Goal: Task Accomplishment & Management: Complete application form

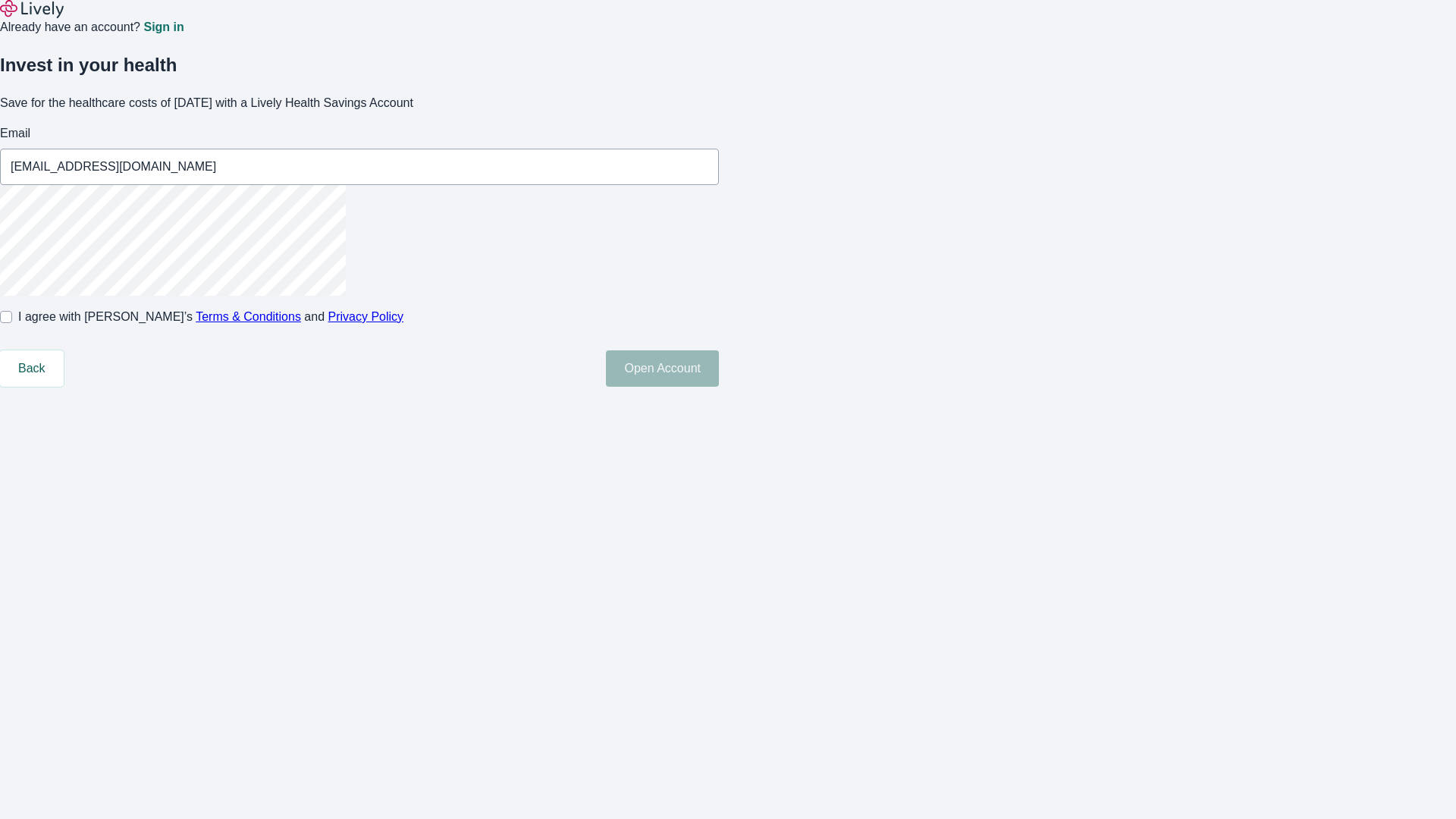
click at [12, 323] on input "I agree with Lively’s Terms & Conditions and Privacy Policy" at bounding box center [5, 317] width 12 height 12
checkbox input "true"
click at [718, 386] on button "Open Account" at bounding box center [661, 368] width 113 height 36
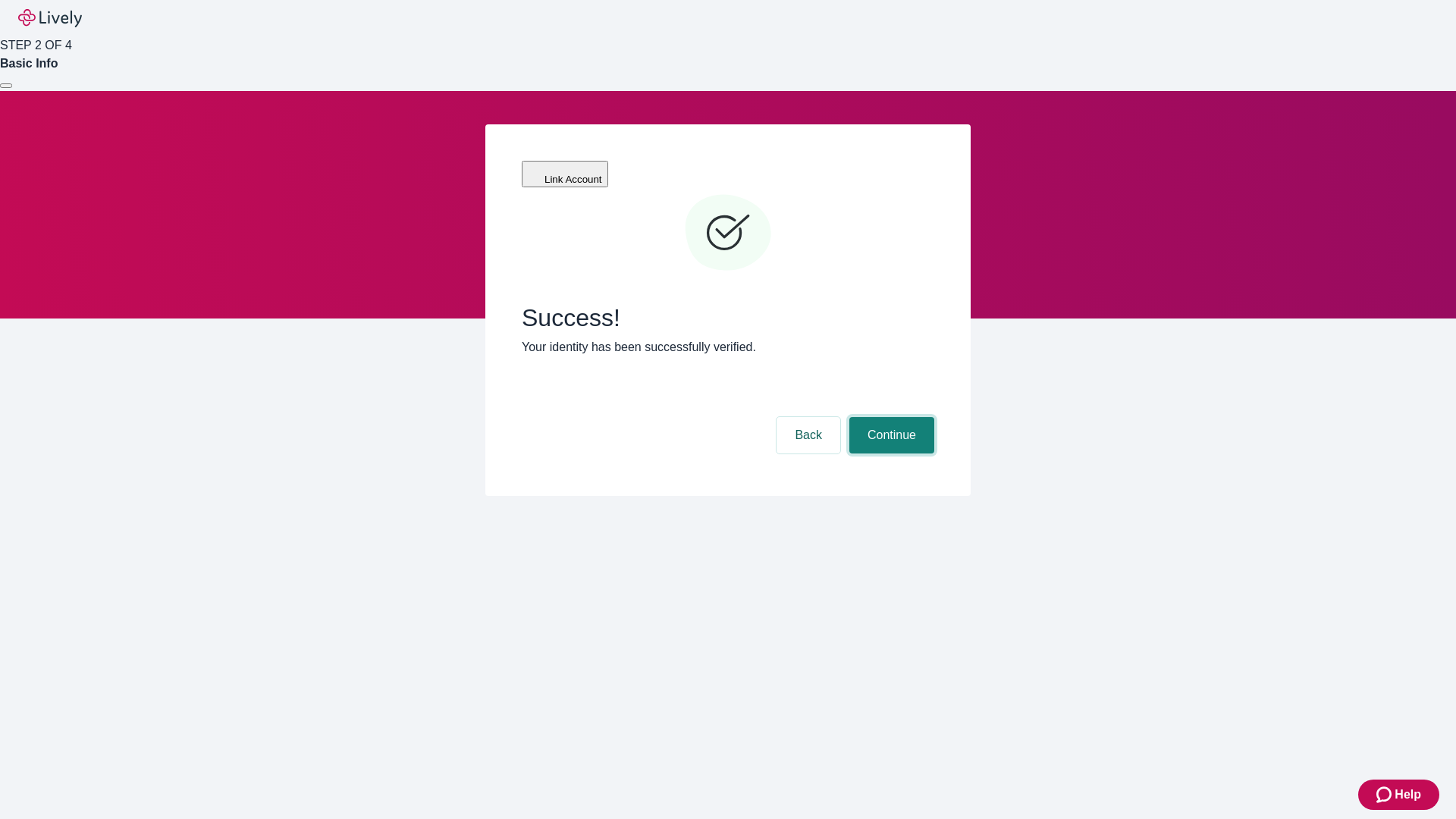
click at [890, 417] on button "Continue" at bounding box center [891, 435] width 85 height 36
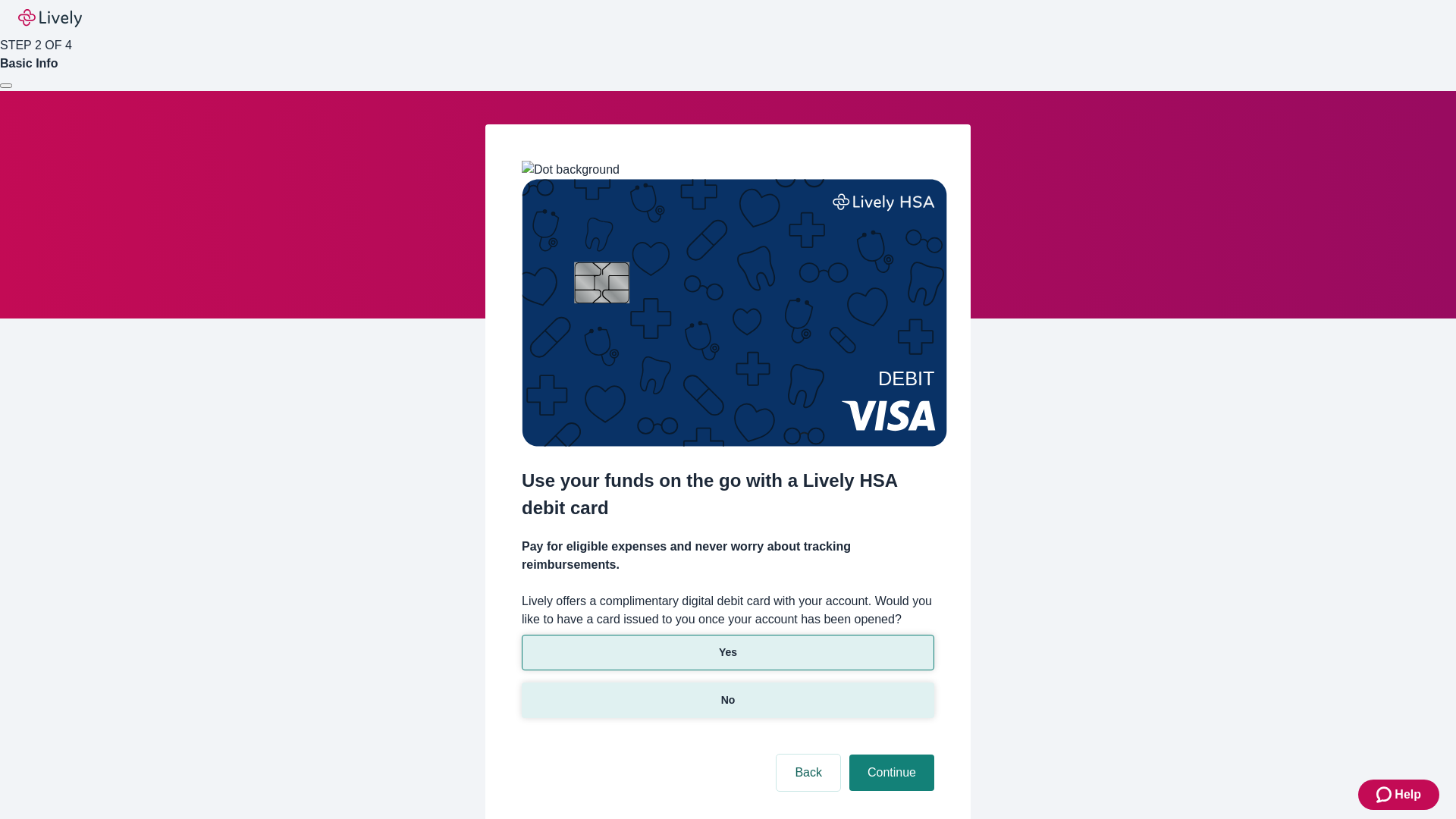
click at [728, 692] on p "No" at bounding box center [728, 700] width 14 height 16
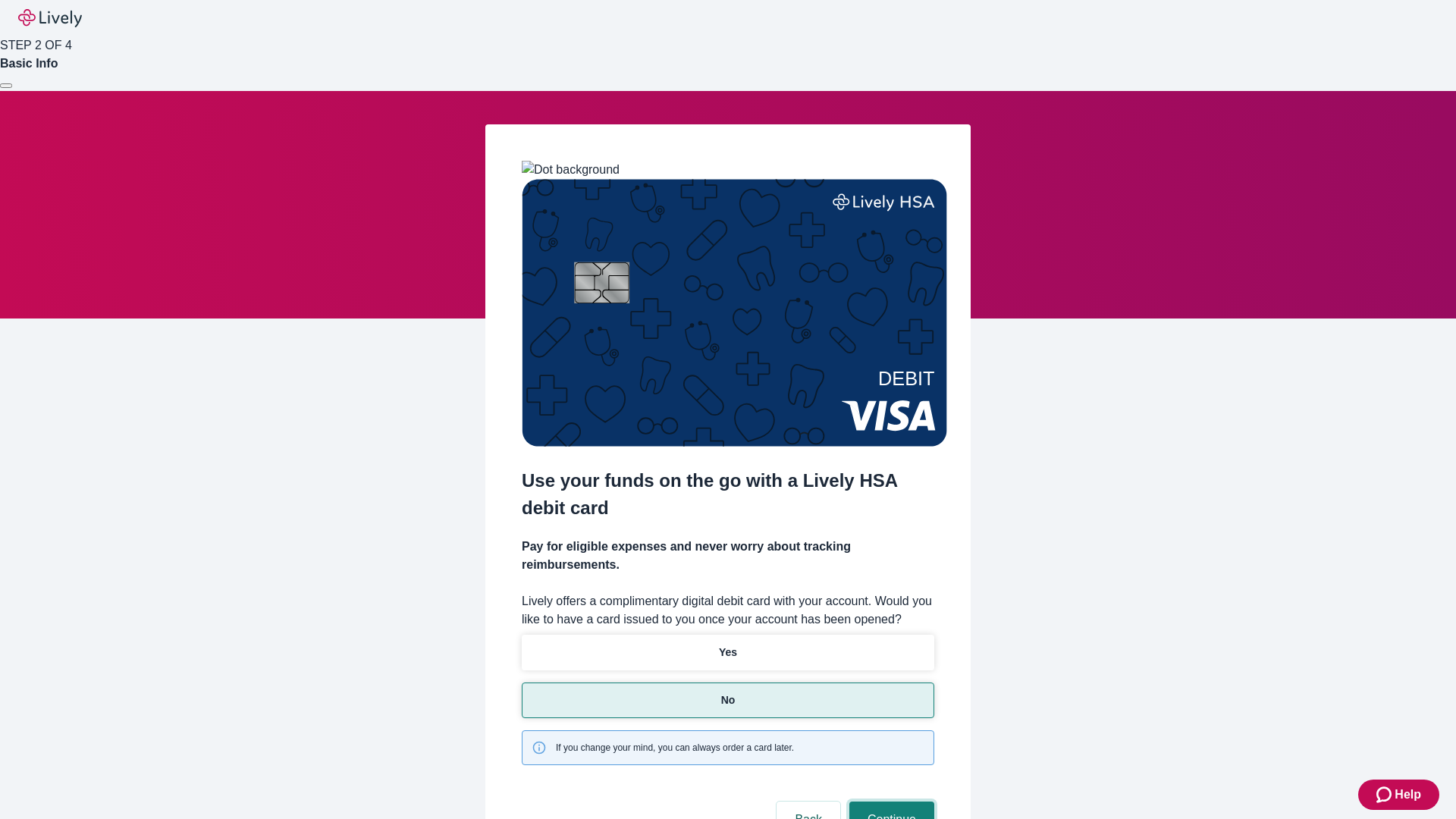
click at [890, 802] on button "Continue" at bounding box center [891, 820] width 85 height 36
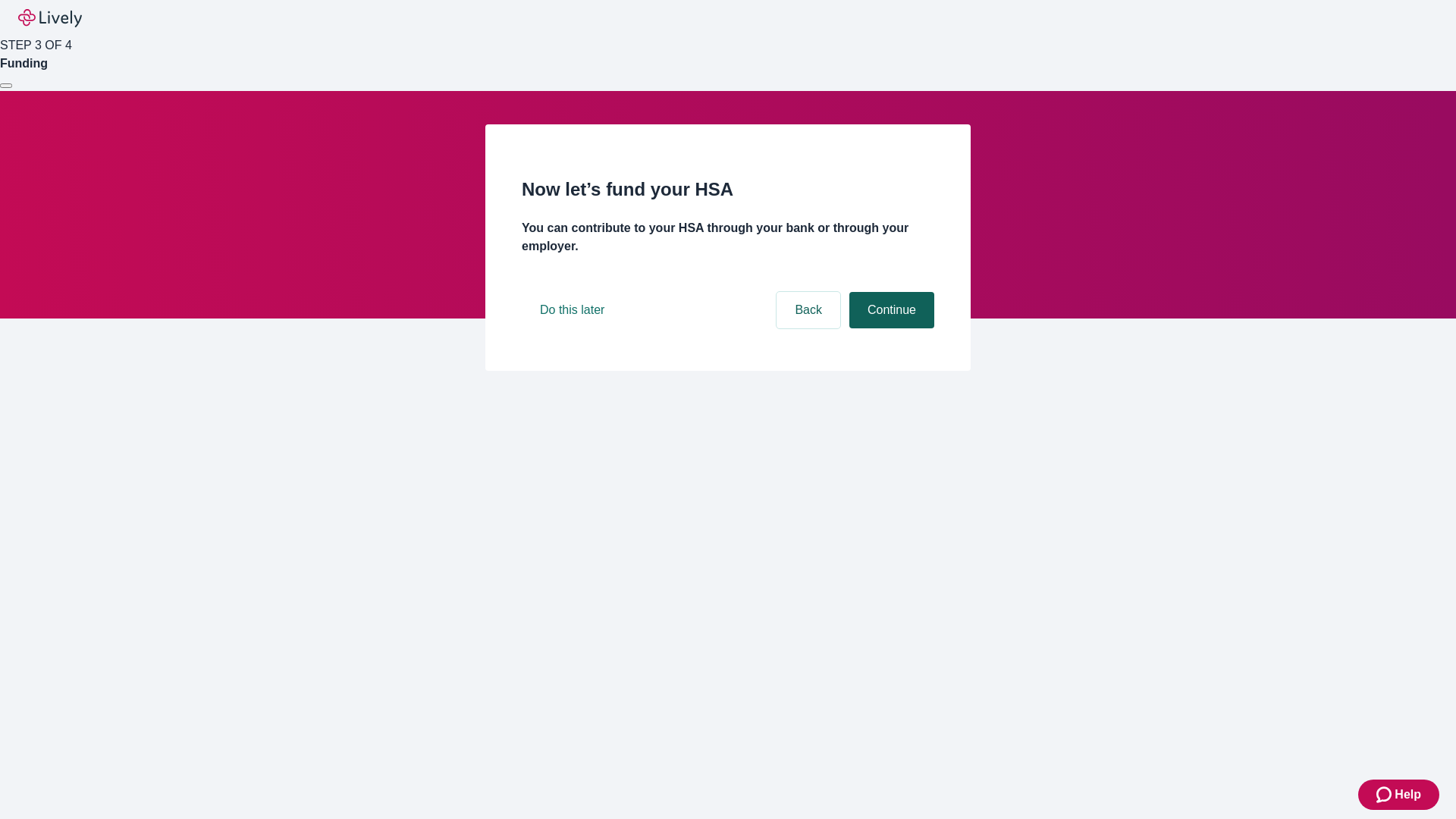
click at [890, 329] on button "Continue" at bounding box center [891, 310] width 85 height 36
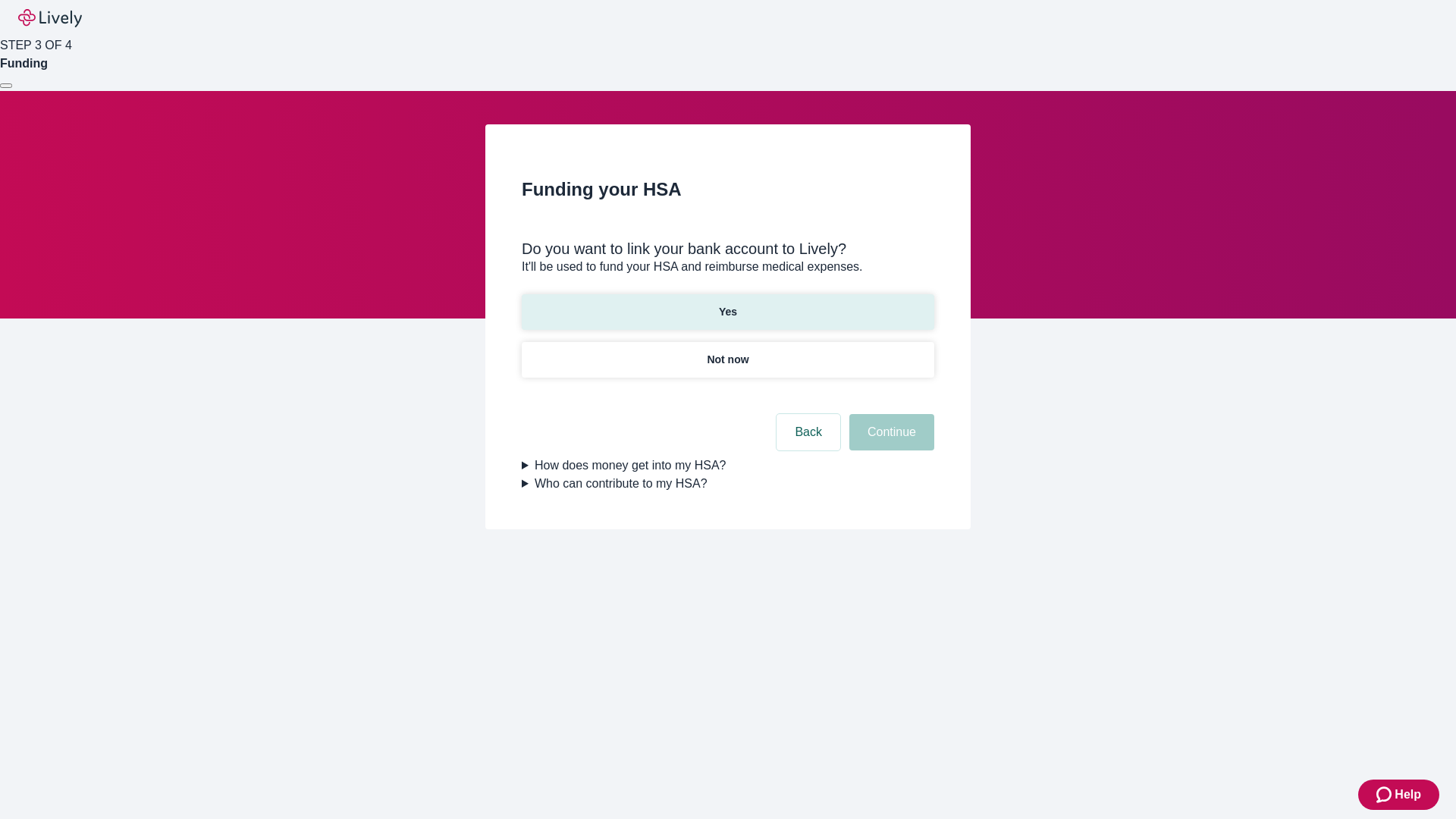
click at [728, 304] on p "Yes" at bounding box center [728, 312] width 18 height 16
click at [890, 414] on button "Continue" at bounding box center [891, 432] width 85 height 36
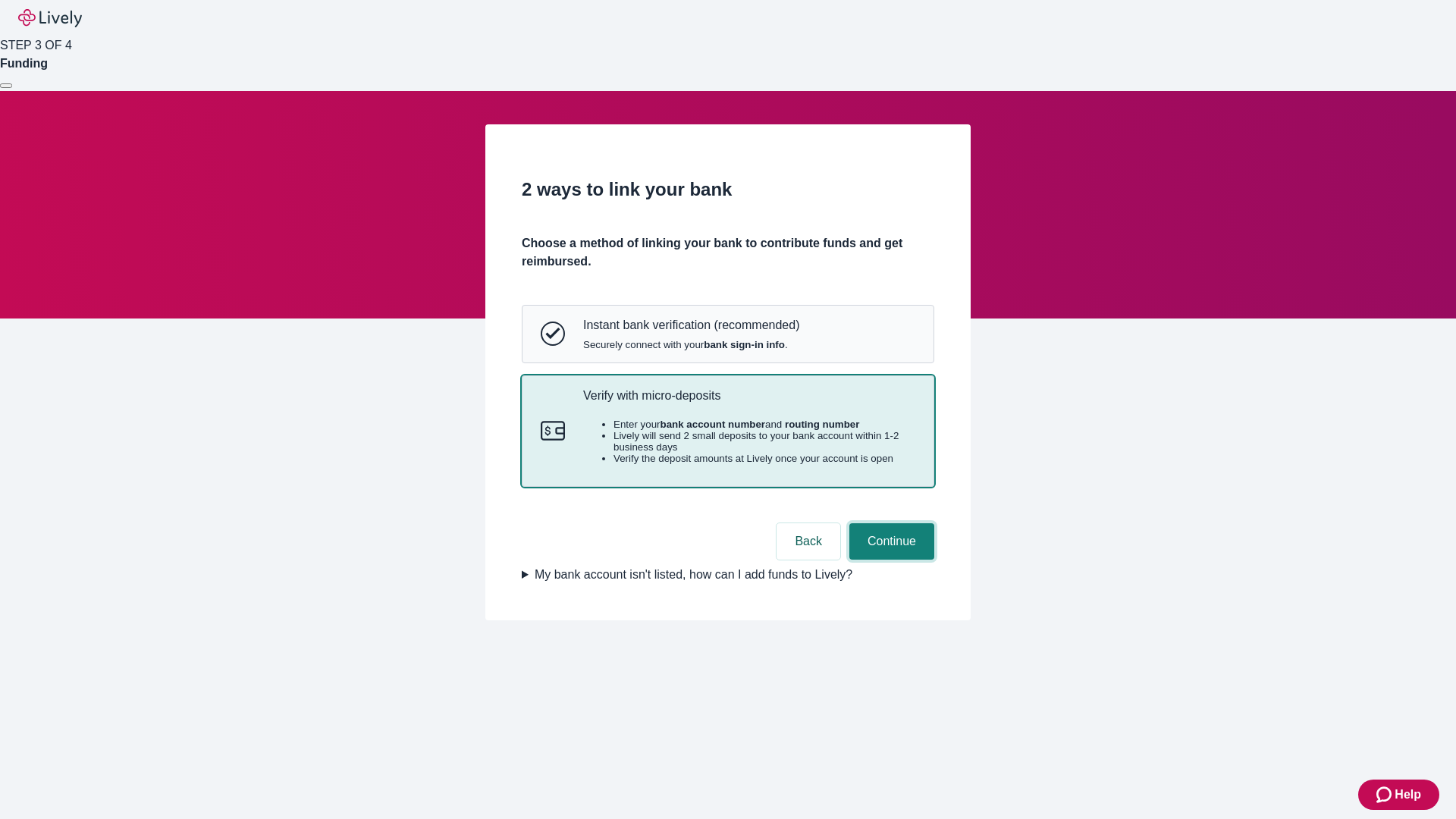
click at [890, 559] on button "Continue" at bounding box center [891, 541] width 85 height 36
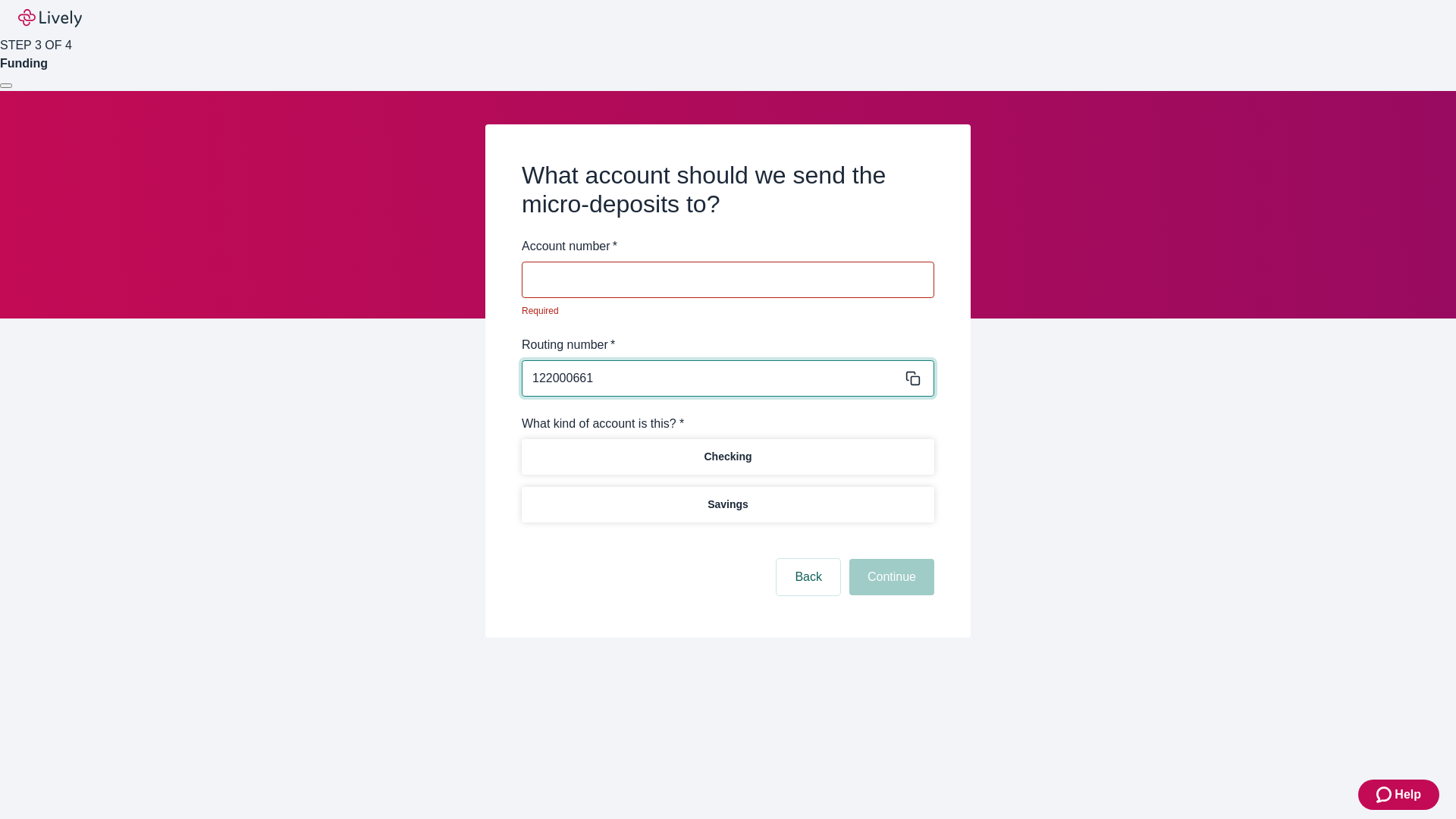
type input "122000661"
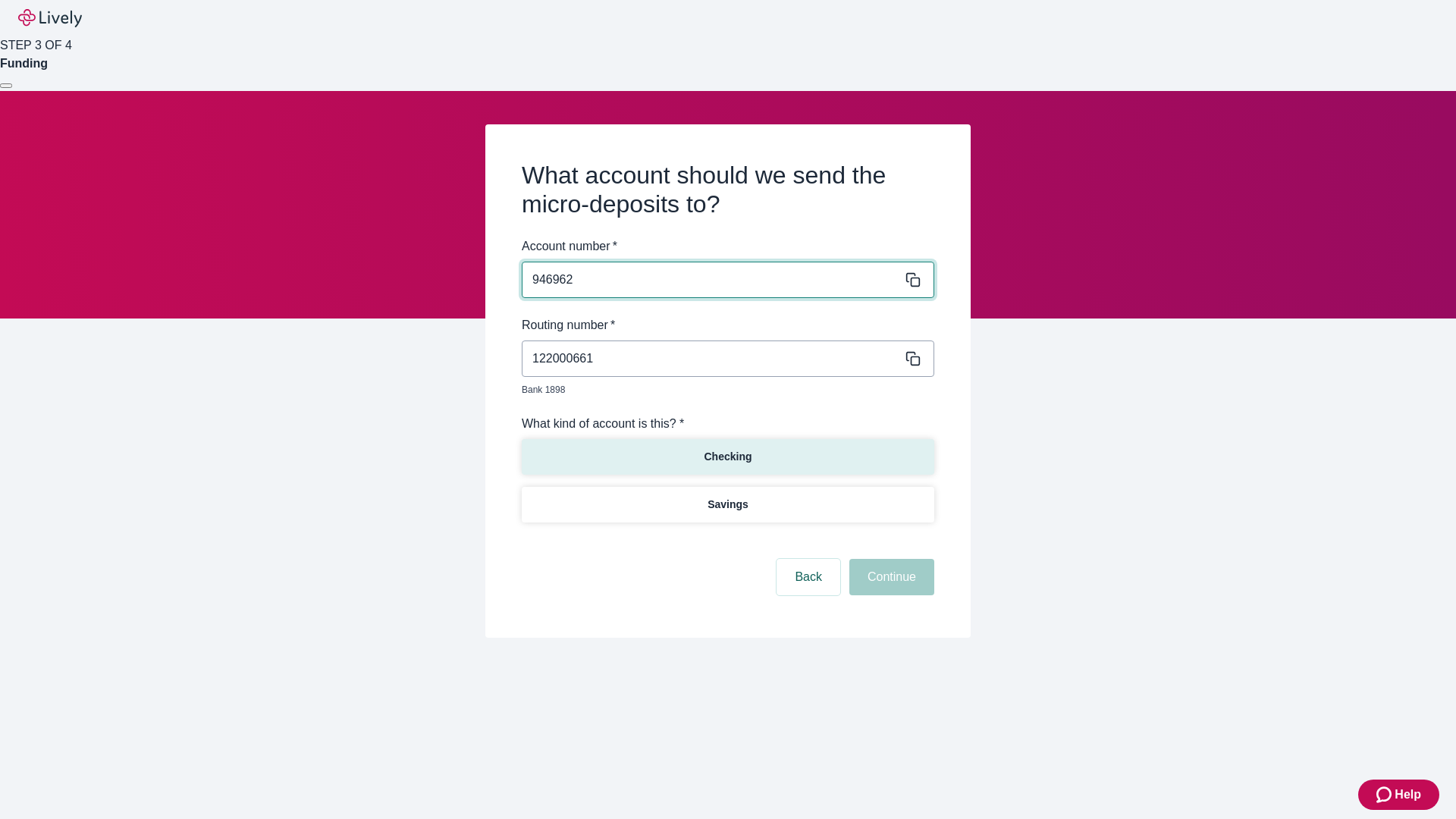
type input "946962"
click at [728, 449] on p "Checking" at bounding box center [728, 457] width 48 height 16
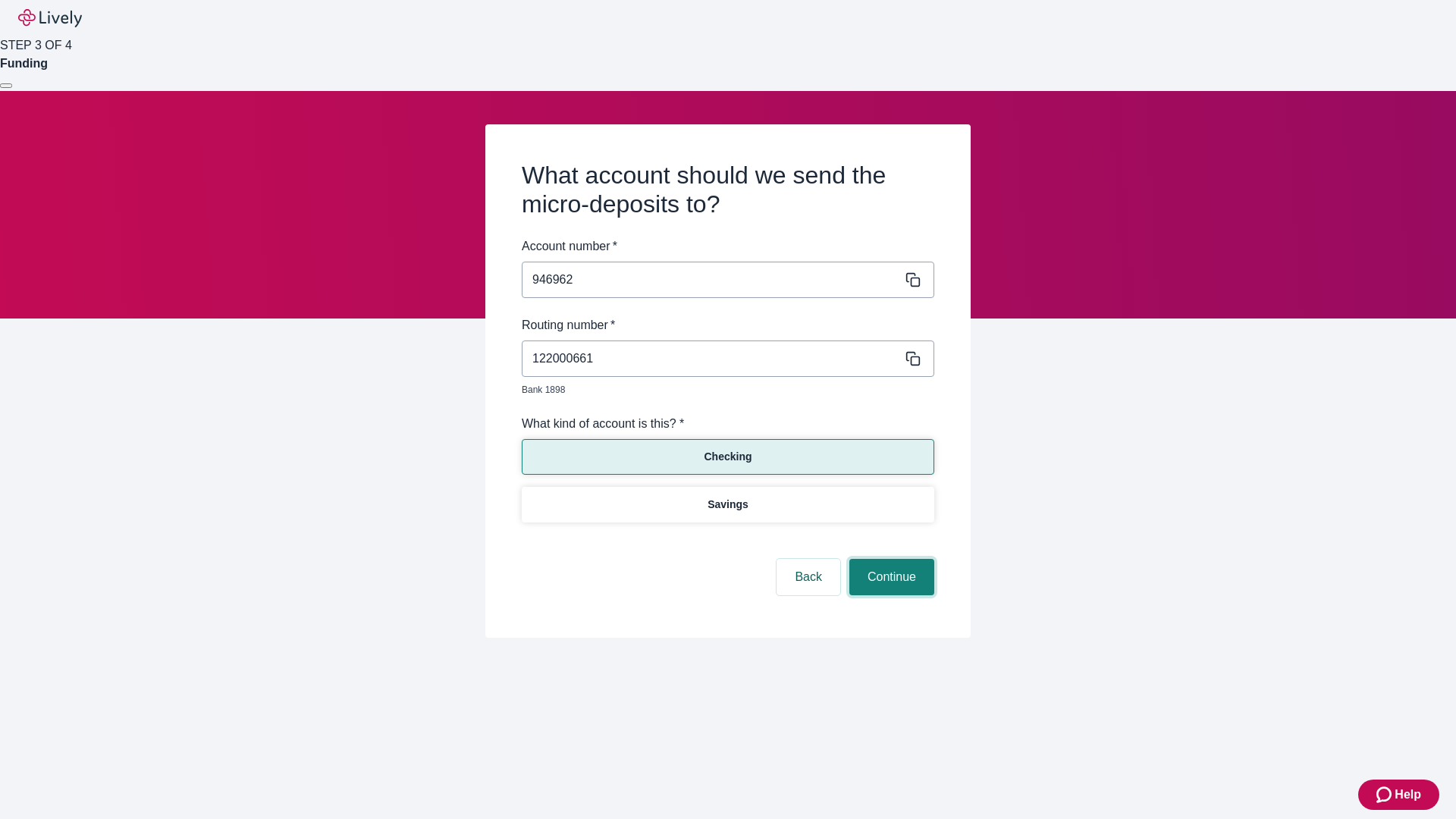
click at [890, 559] on button "Continue" at bounding box center [891, 577] width 85 height 36
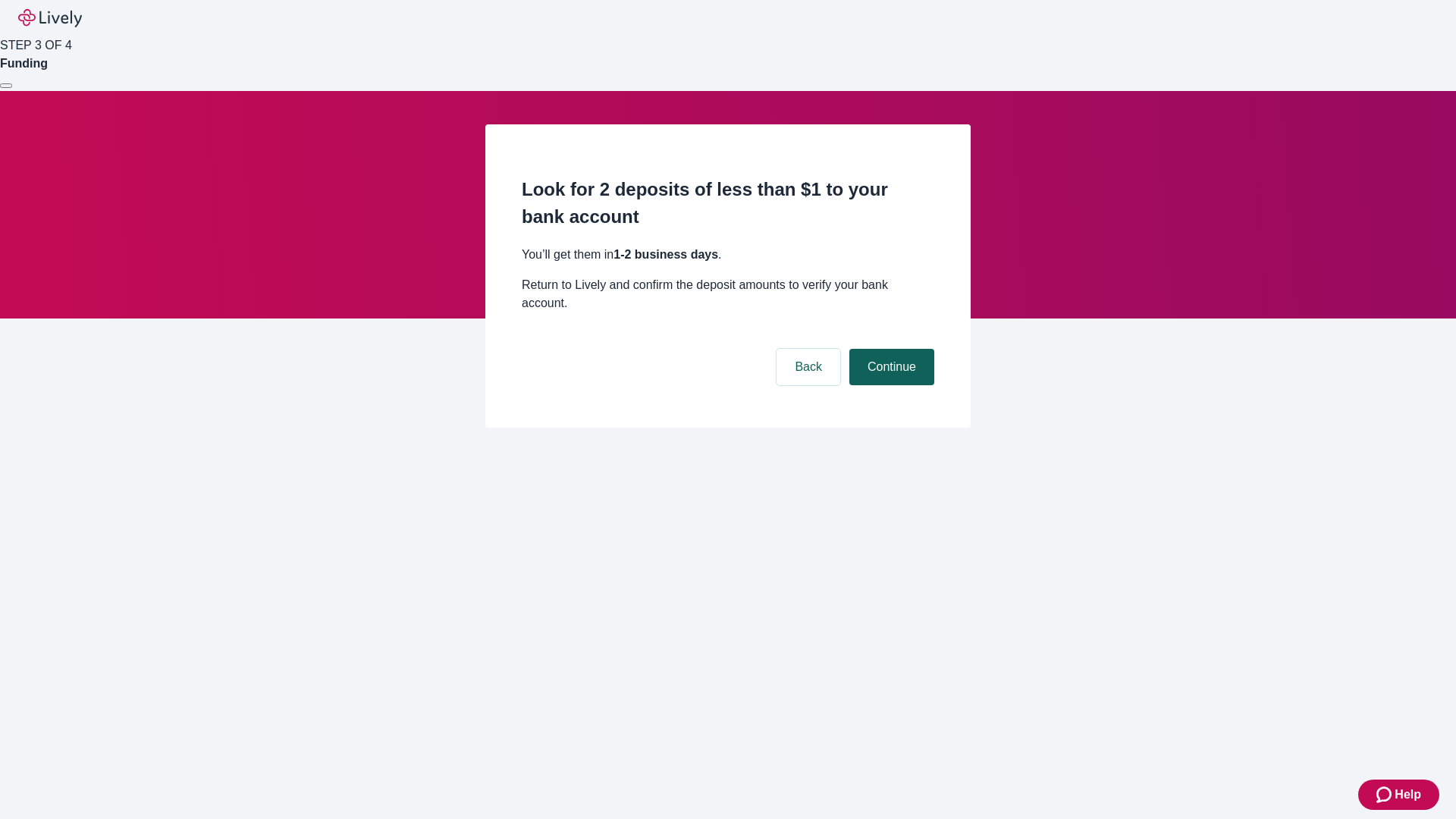
click at [890, 348] on button "Continue" at bounding box center [891, 367] width 85 height 36
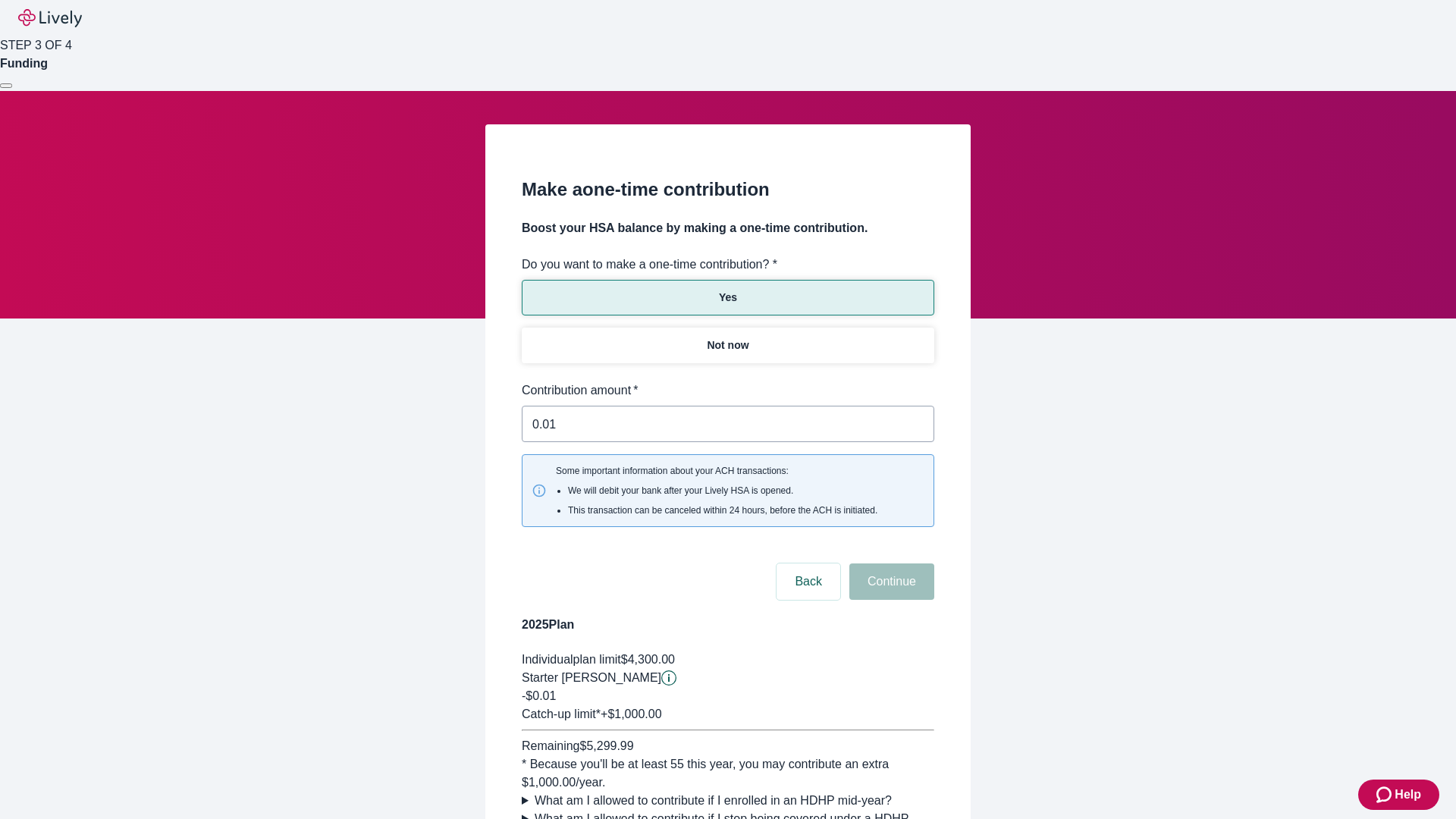
type input "0.01"
click at [890, 564] on button "Continue" at bounding box center [891, 582] width 85 height 36
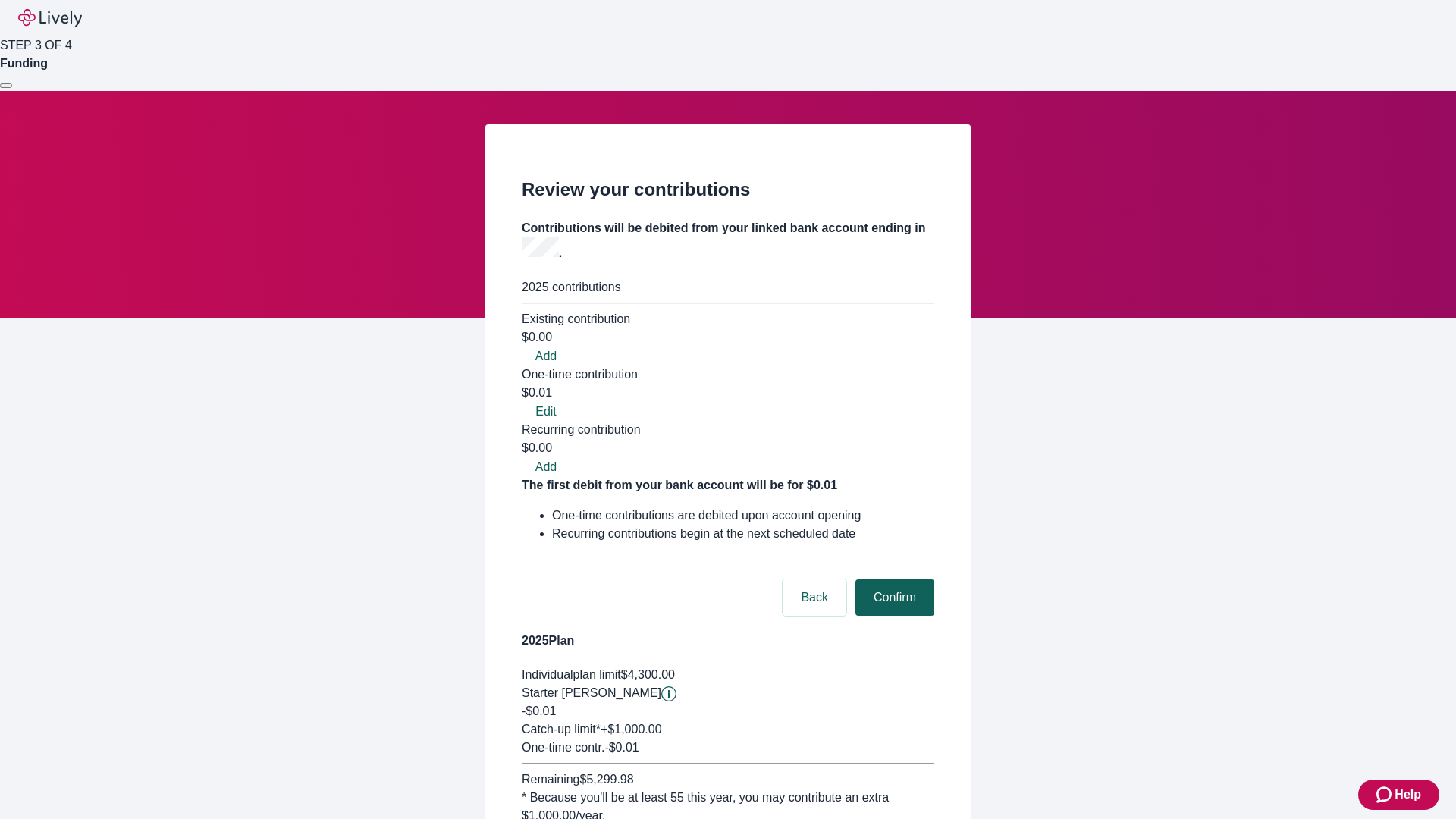
click at [892, 579] on button "Confirm" at bounding box center [894, 597] width 79 height 36
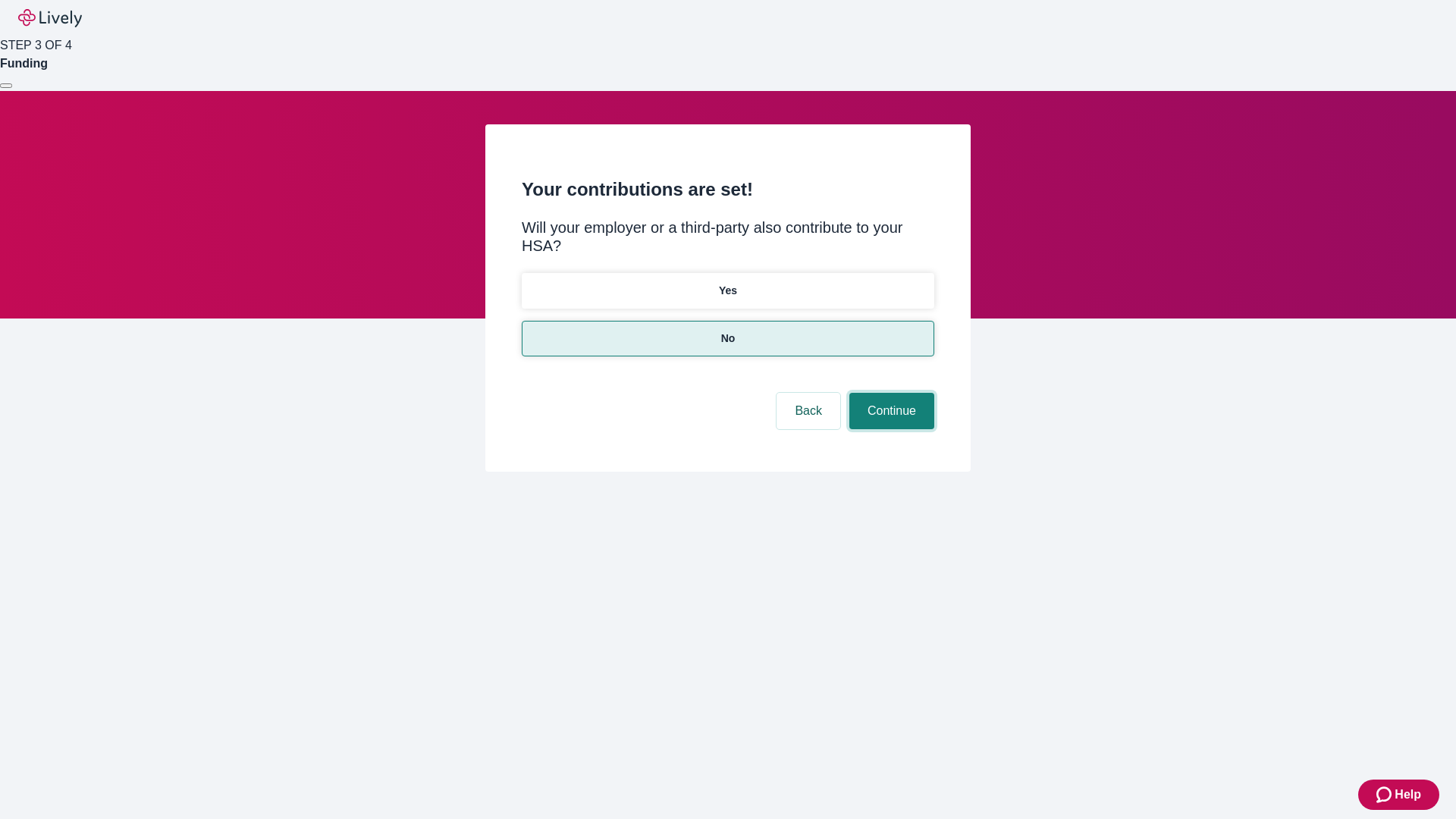
click at [890, 393] on button "Continue" at bounding box center [891, 411] width 85 height 36
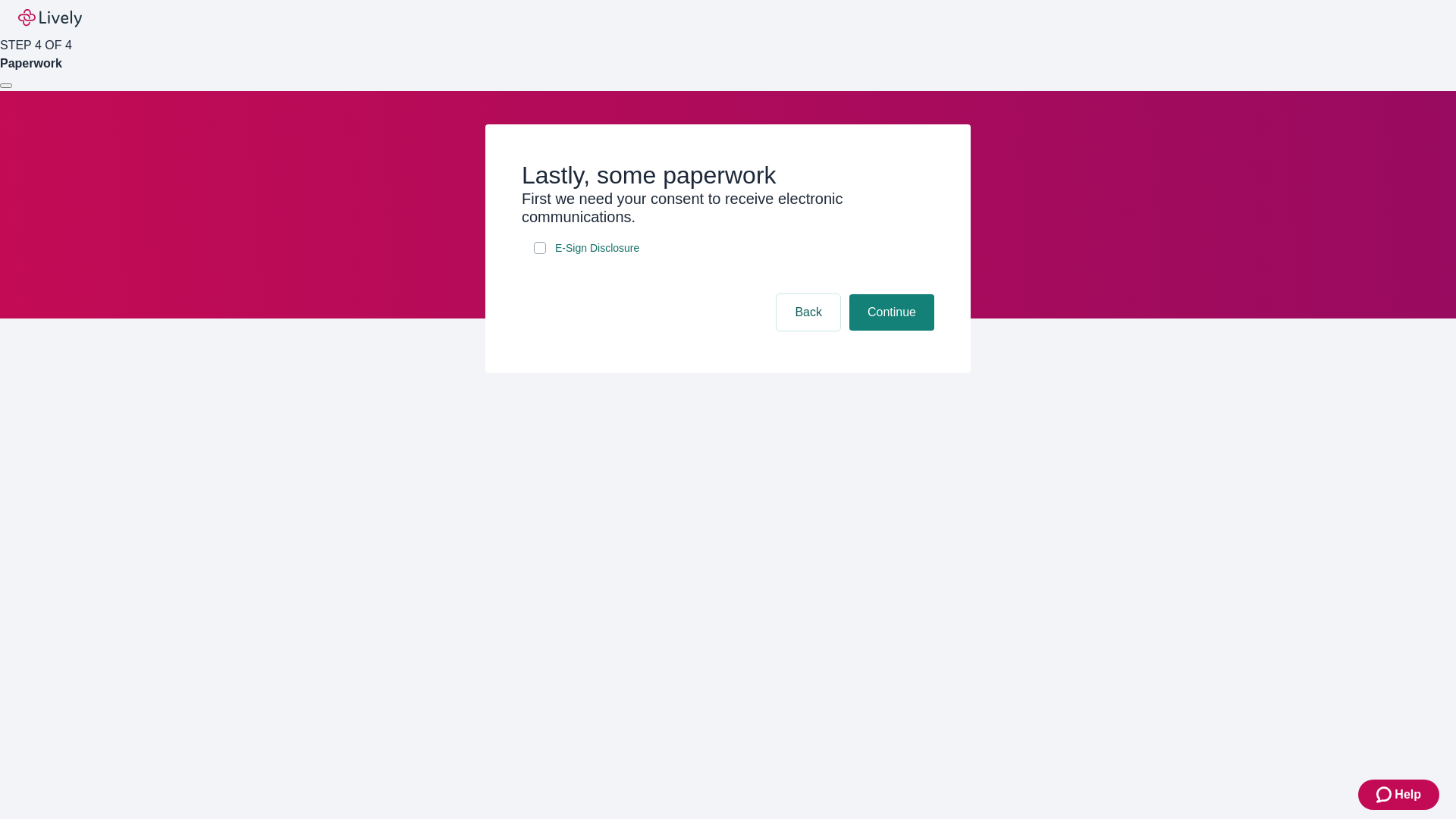
click at [540, 254] on input "E-Sign Disclosure" at bounding box center [539, 247] width 12 height 12
checkbox input "true"
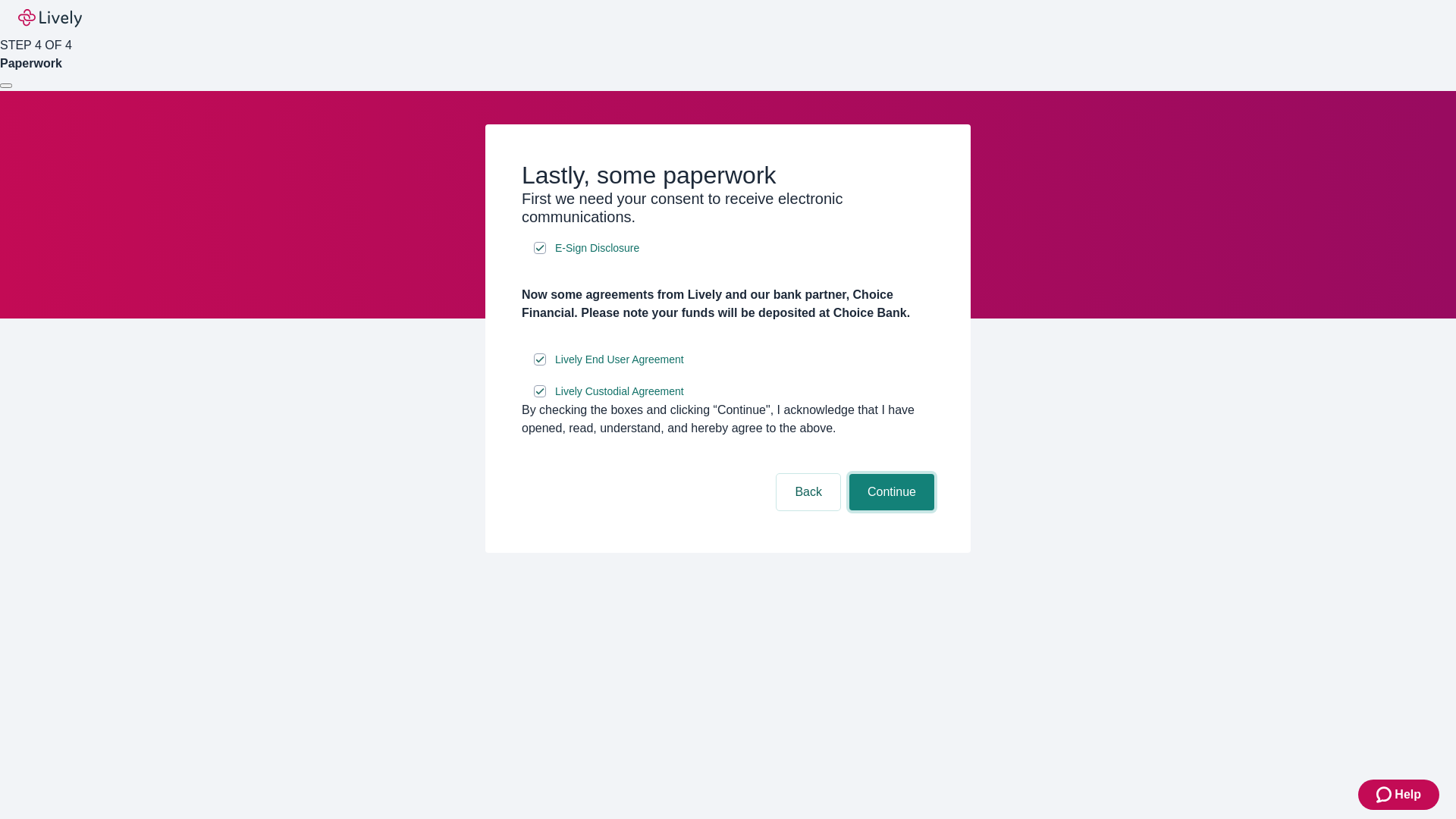
click at [890, 510] on button "Continue" at bounding box center [891, 492] width 85 height 36
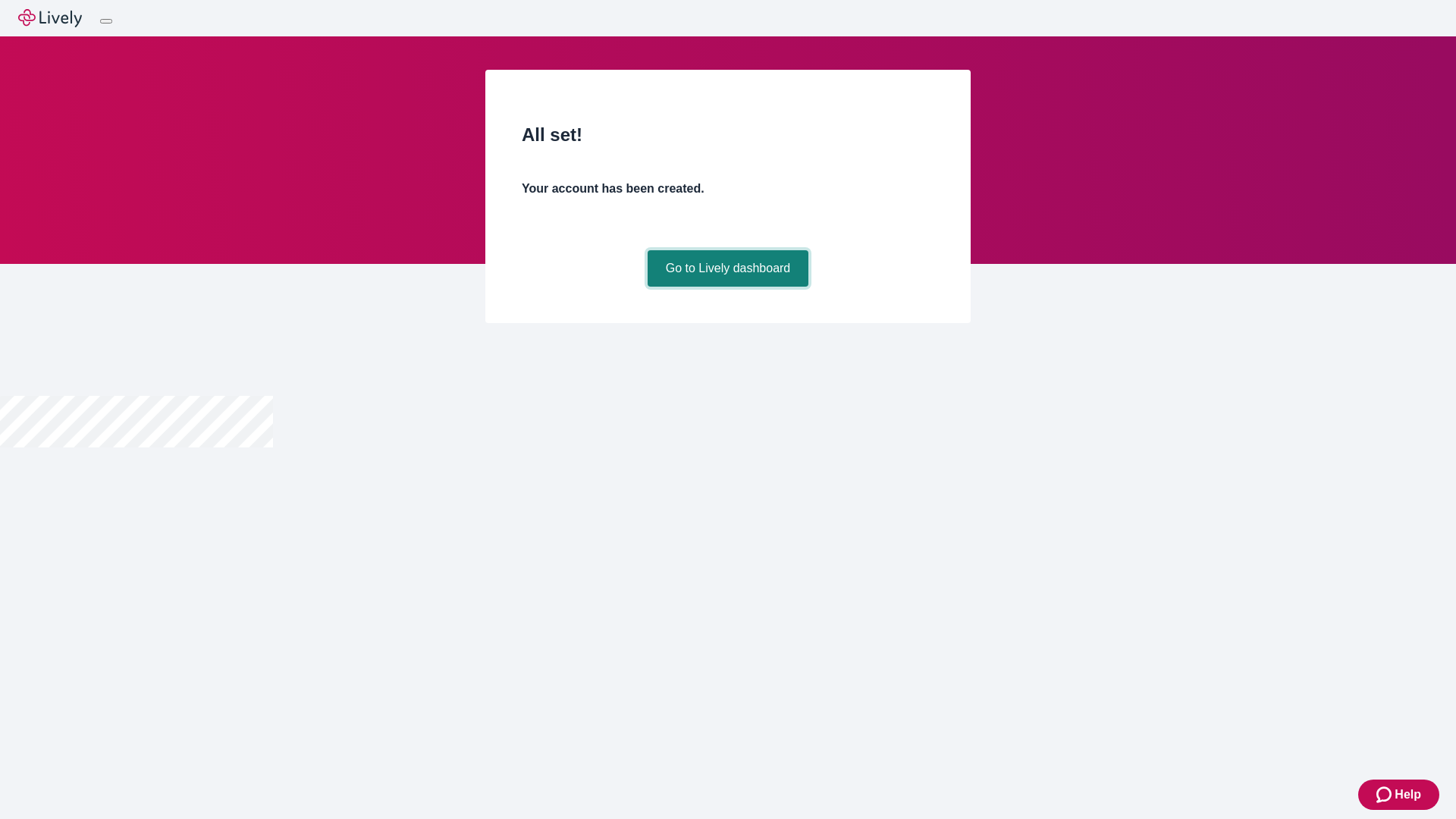
click at [728, 287] on link "Go to Lively dashboard" at bounding box center [728, 269] width 161 height 36
